Goal: Task Accomplishment & Management: Use online tool/utility

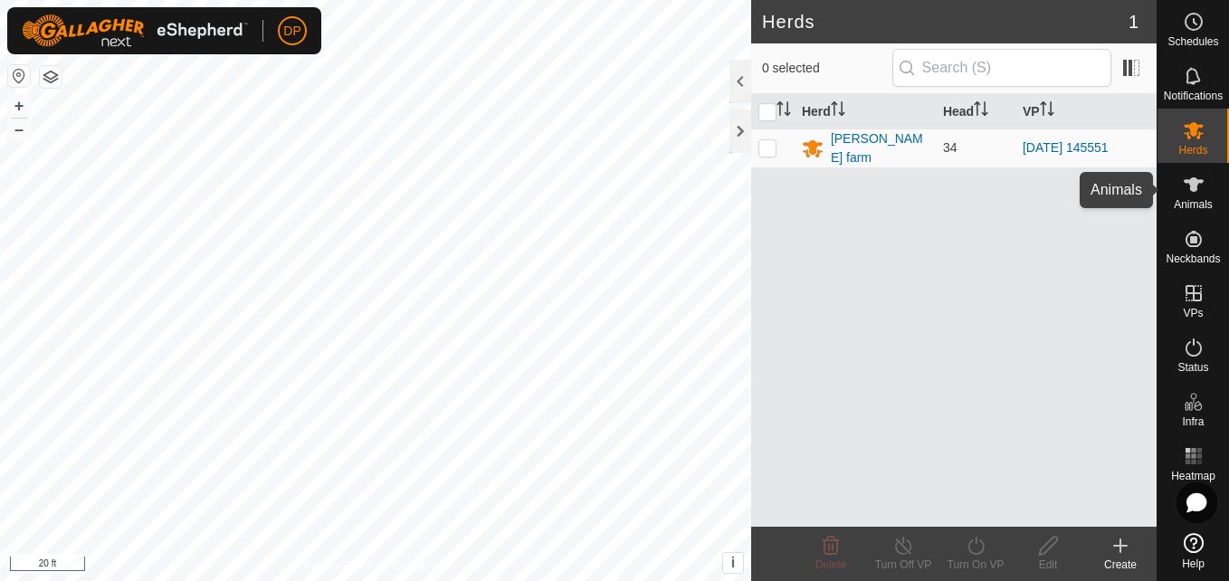
click at [1190, 187] on icon at bounding box center [1193, 184] width 20 height 14
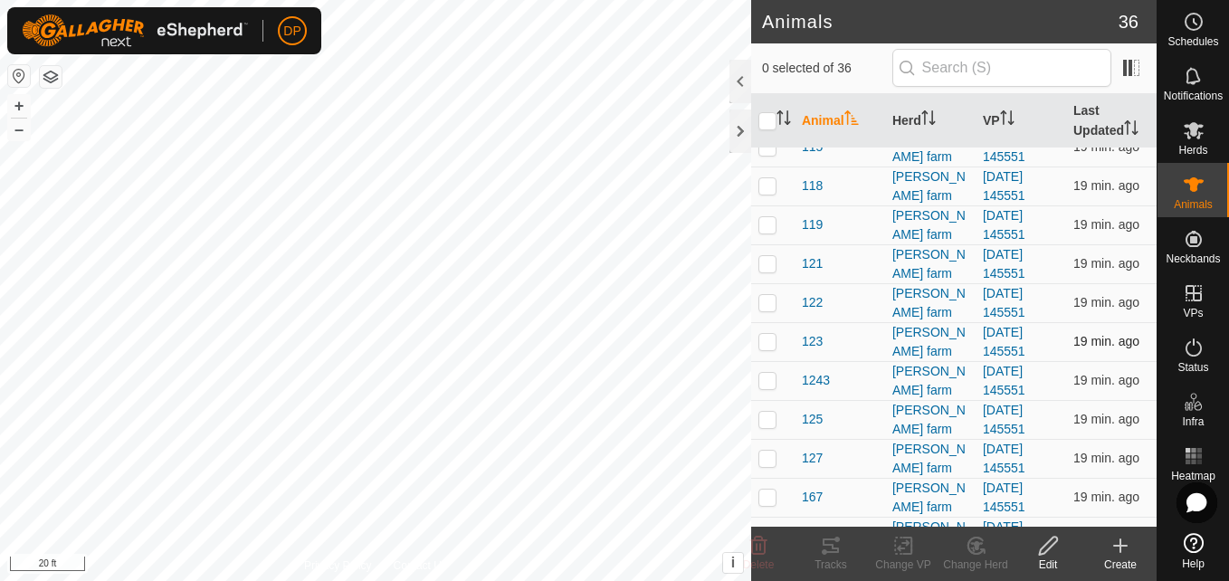
scroll to position [181, 0]
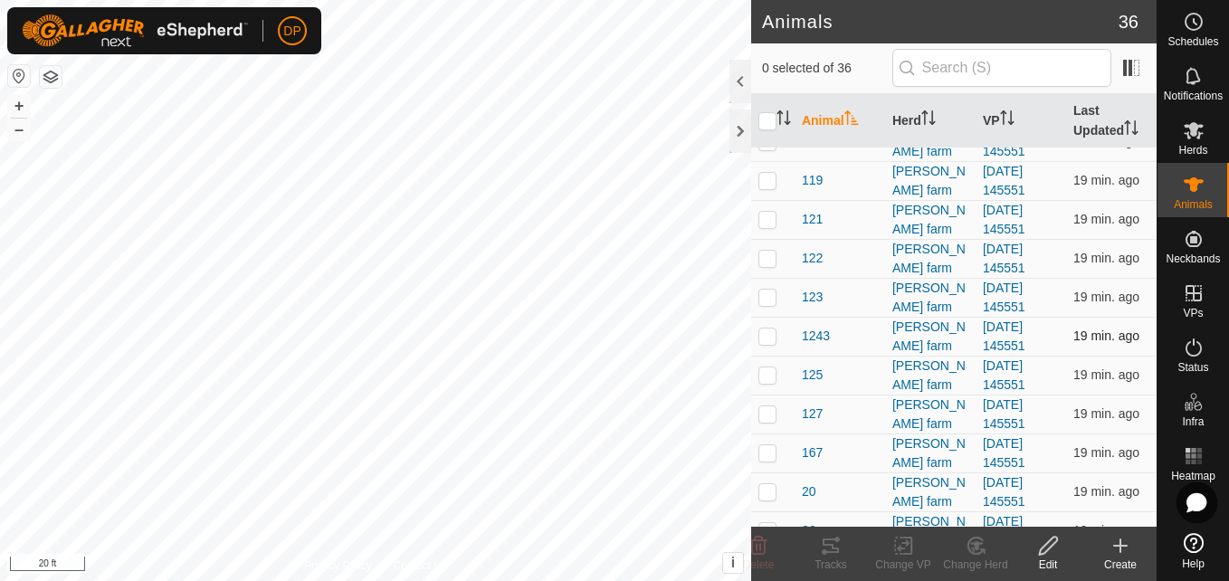
click at [764, 337] on p-checkbox at bounding box center [767, 335] width 18 height 14
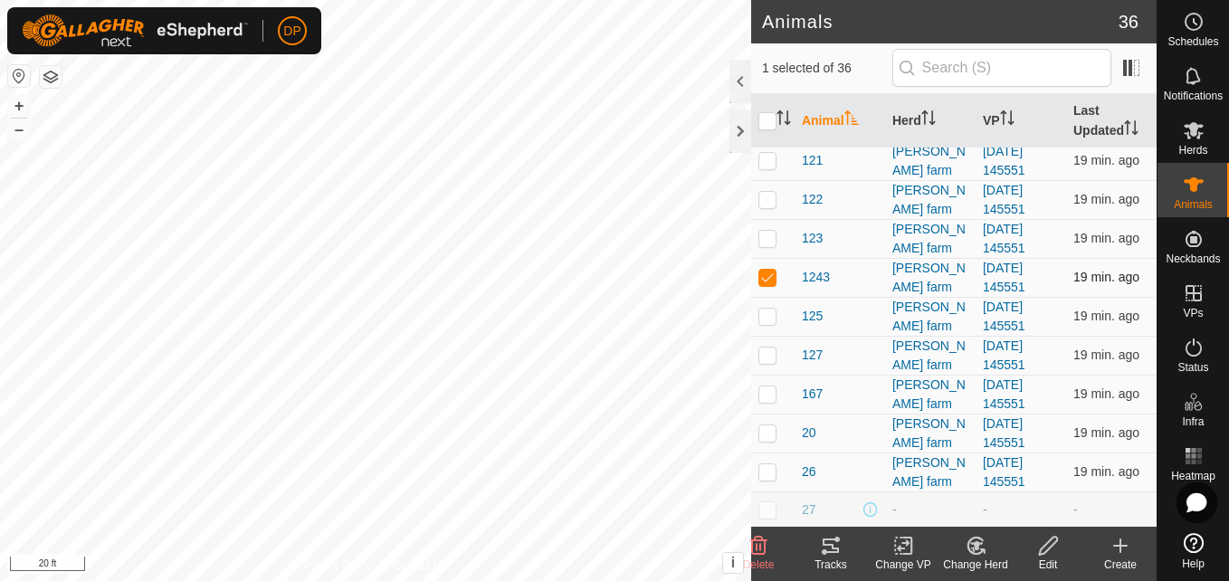
scroll to position [271, 0]
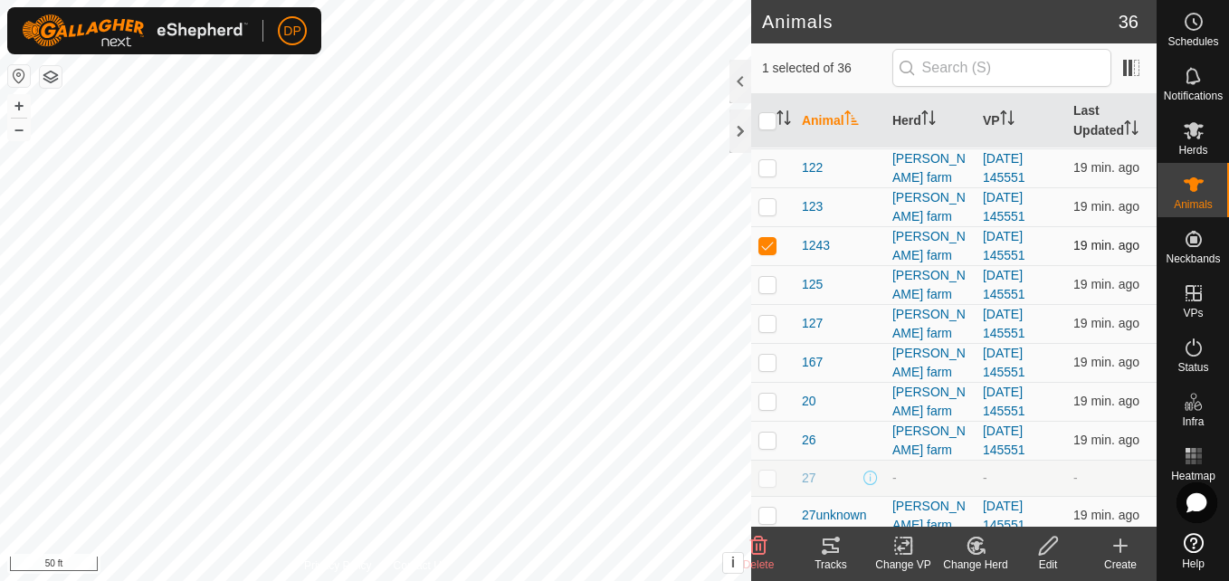
click at [761, 248] on p-checkbox at bounding box center [767, 245] width 18 height 14
checkbox input "false"
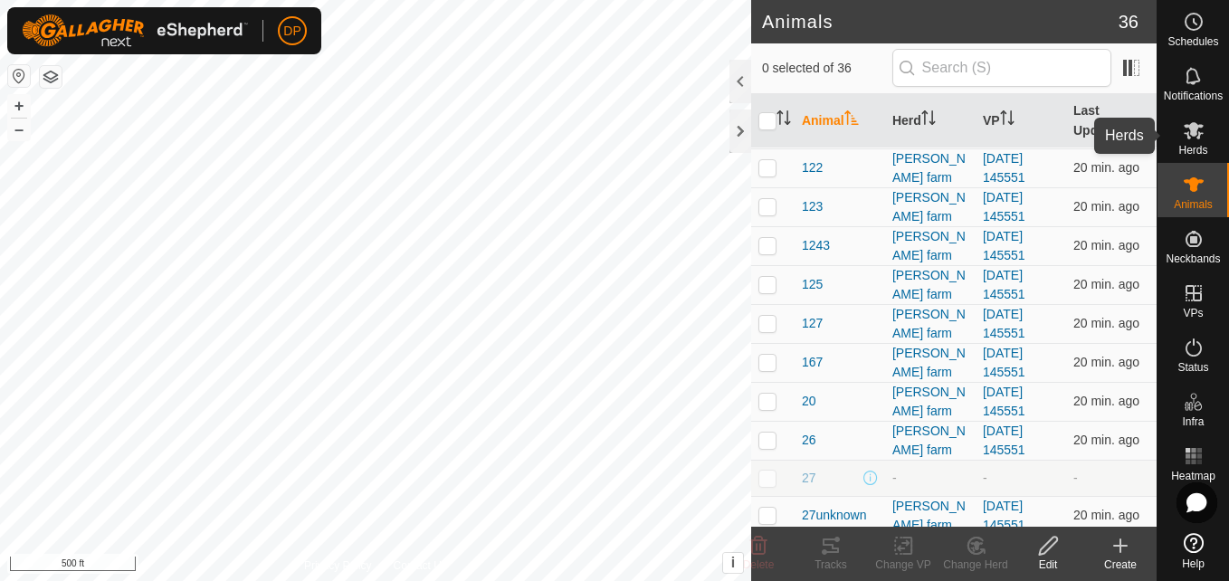
click at [1199, 133] on icon at bounding box center [1193, 130] width 20 height 17
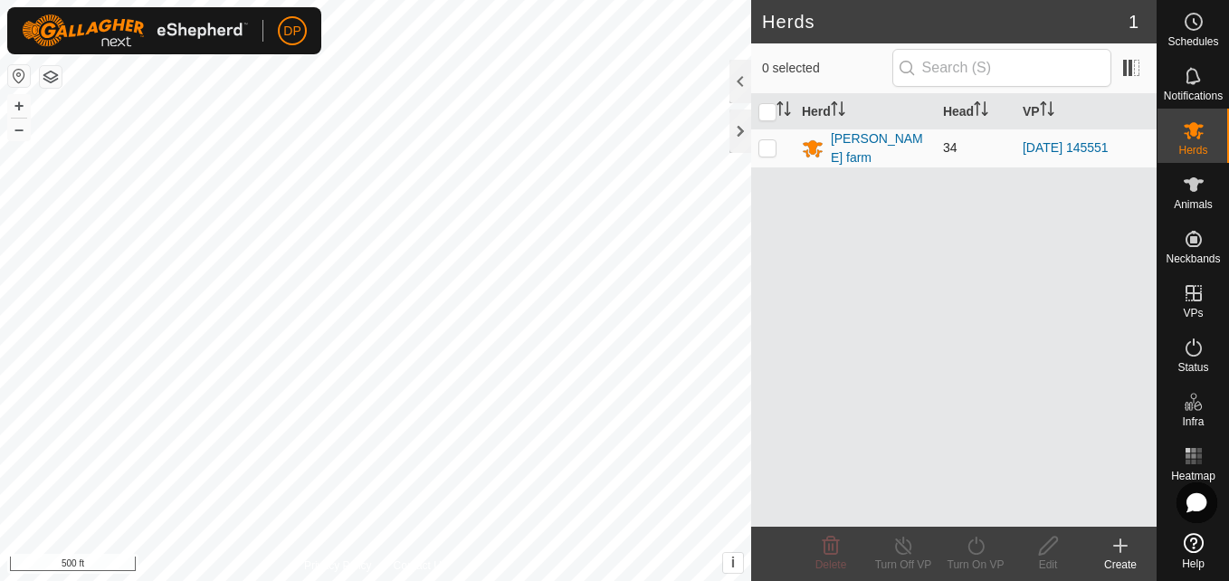
click at [766, 142] on p-checkbox at bounding box center [767, 147] width 18 height 14
checkbox input "true"
click at [980, 552] on icon at bounding box center [975, 545] width 16 height 18
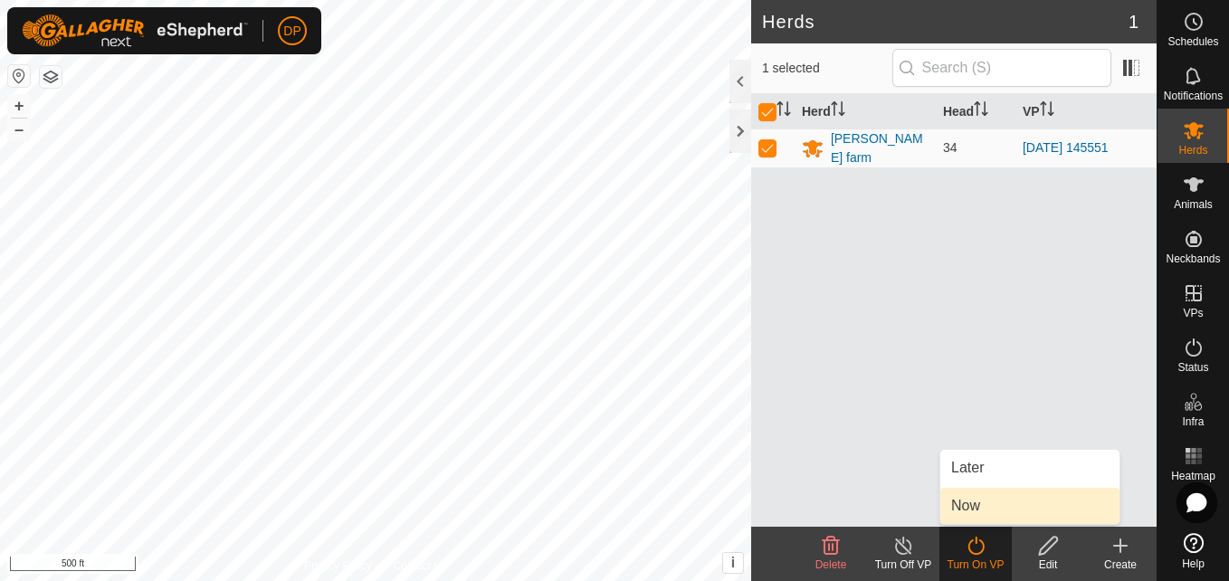
click at [974, 507] on link "Now" at bounding box center [1029, 506] width 179 height 36
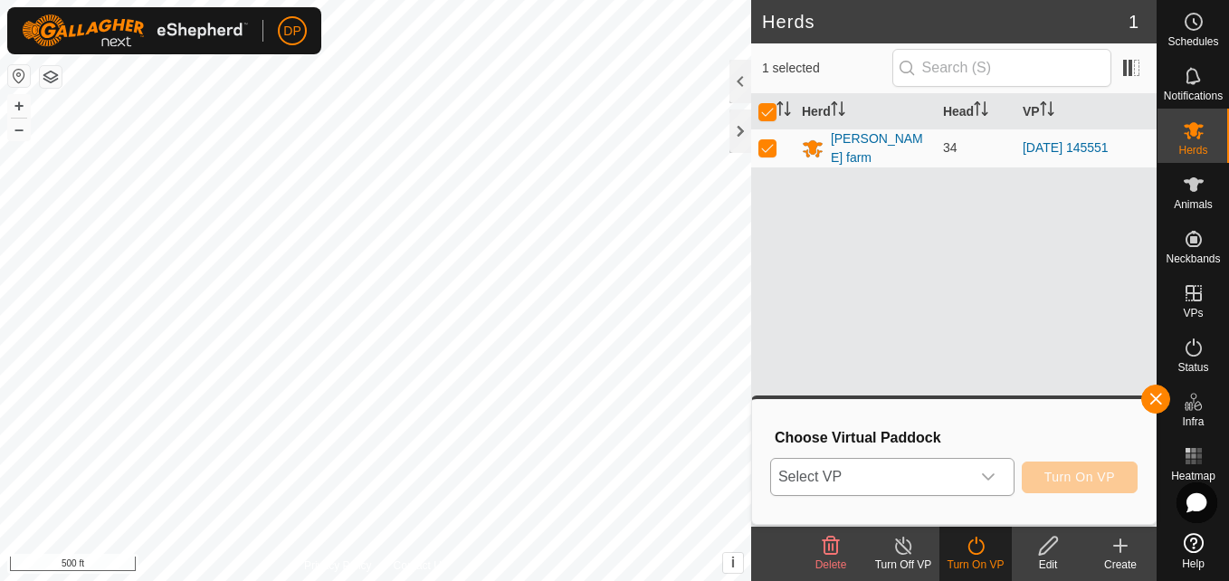
click at [1002, 479] on div "dropdown trigger" at bounding box center [988, 477] width 36 height 36
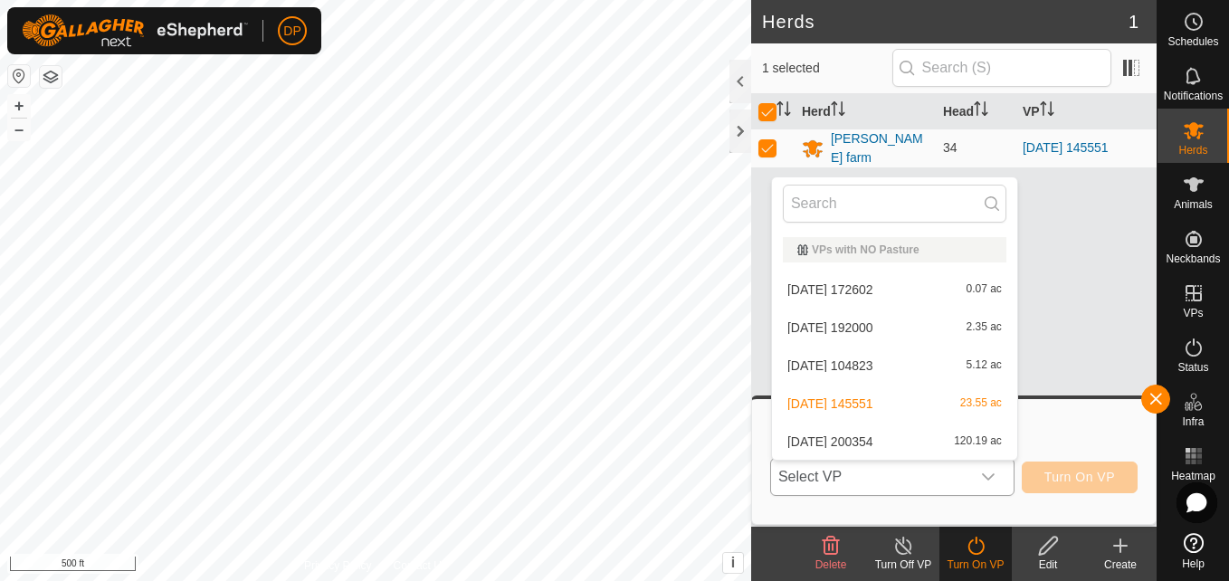
click at [908, 290] on li "2025-06-20 172602 0.07 ac" at bounding box center [894, 289] width 245 height 36
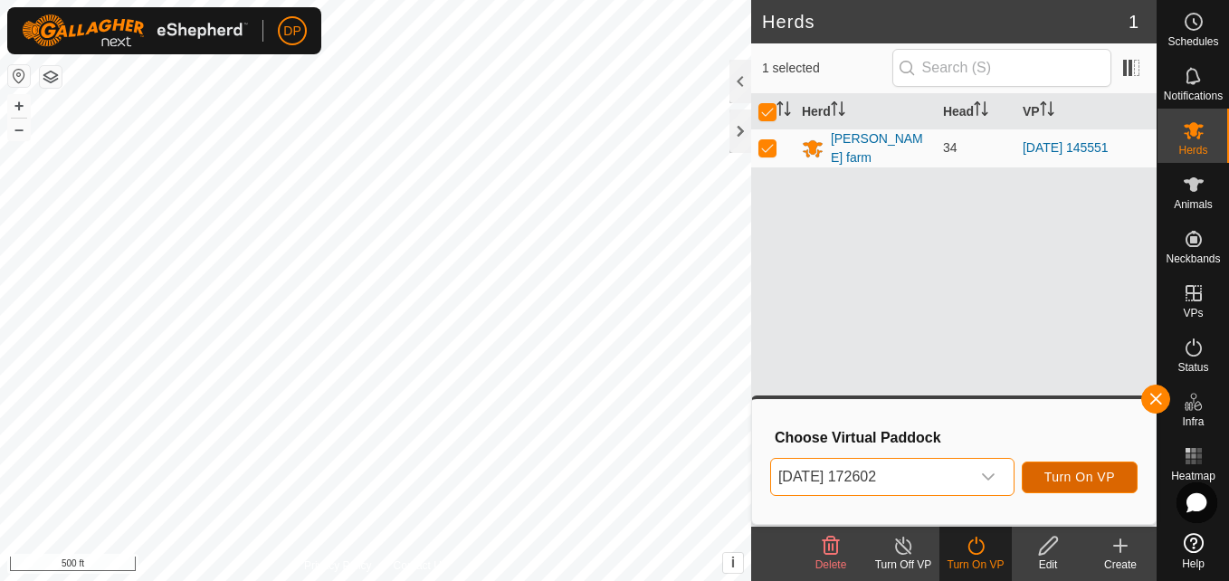
click at [1040, 469] on button "Turn On VP" at bounding box center [1079, 477] width 116 height 32
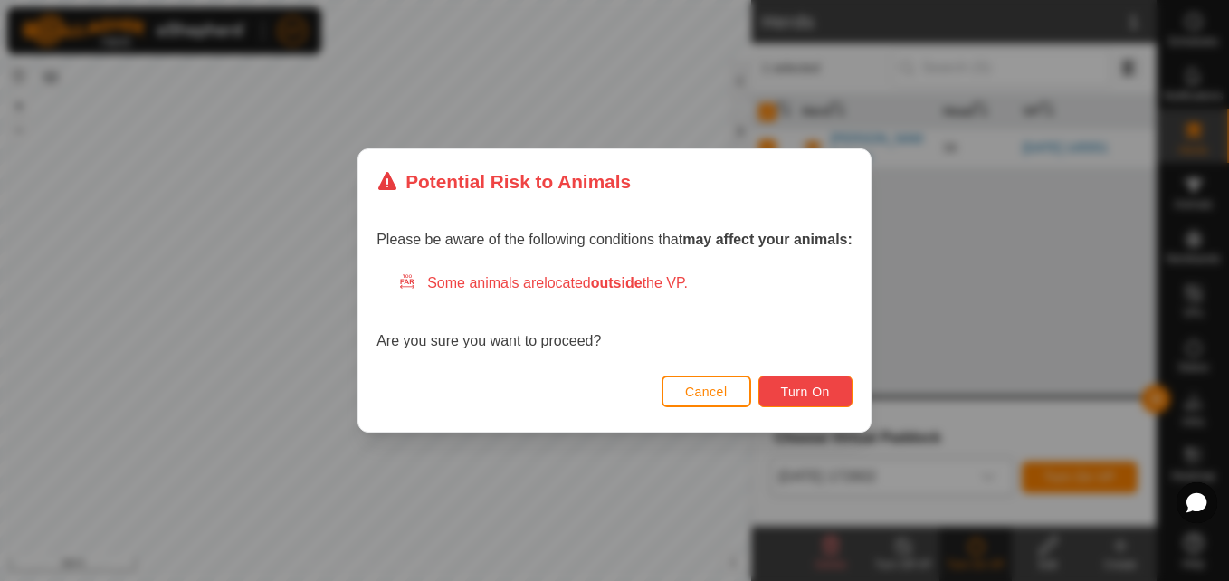
click at [802, 390] on span "Turn On" at bounding box center [805, 392] width 49 height 14
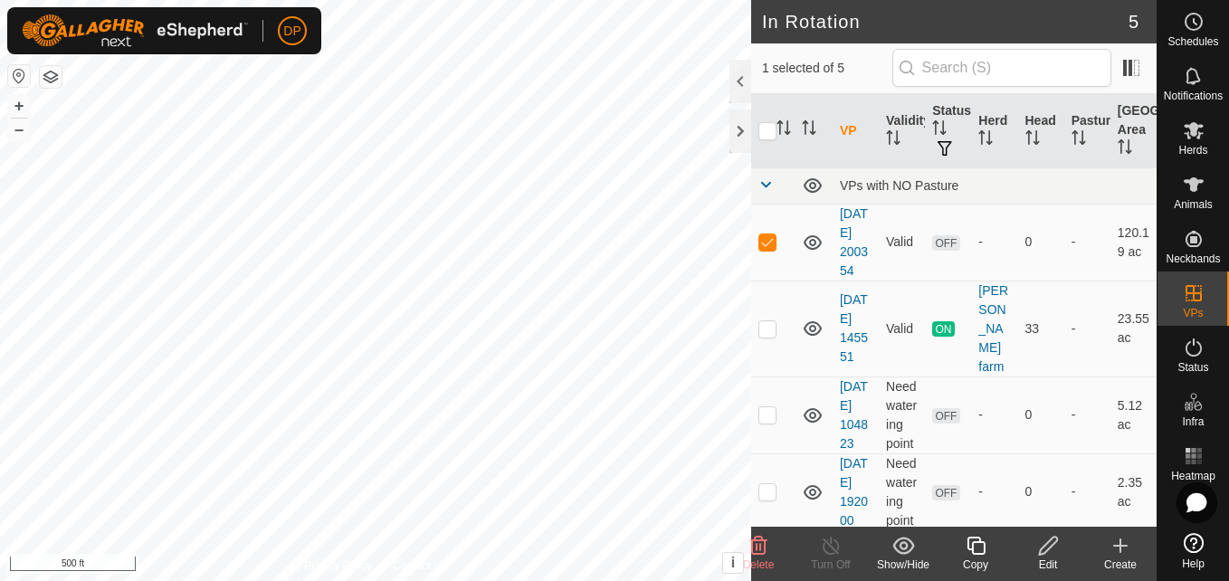
checkbox input "false"
click at [741, 123] on div at bounding box center [740, 130] width 22 height 43
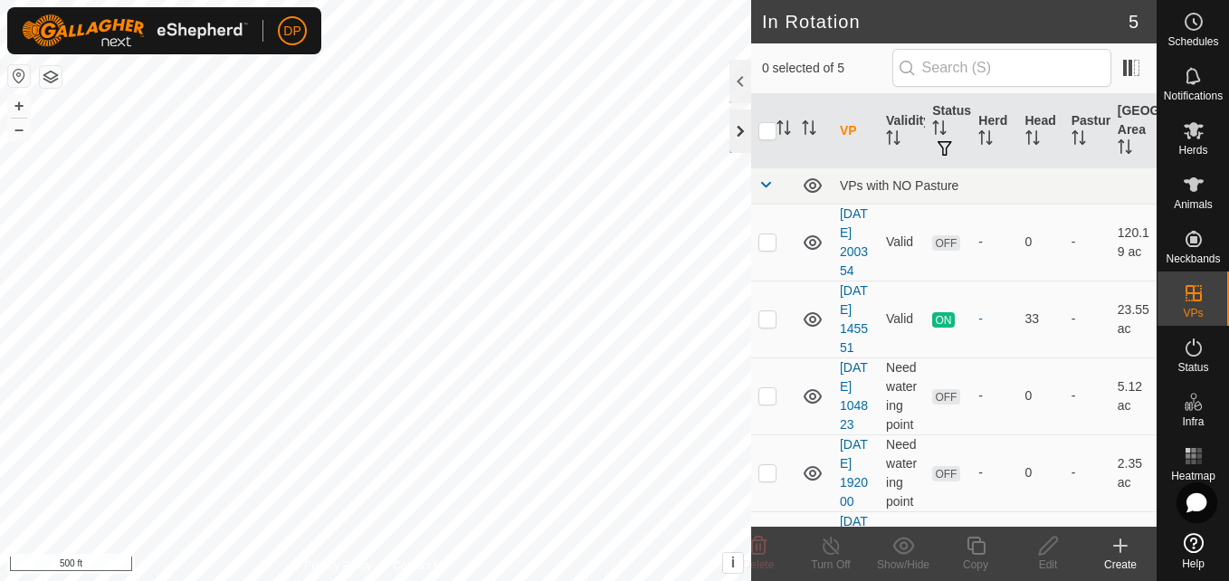
click at [739, 121] on div at bounding box center [740, 130] width 22 height 43
